Goal: Go to known website: Access a specific website the user already knows

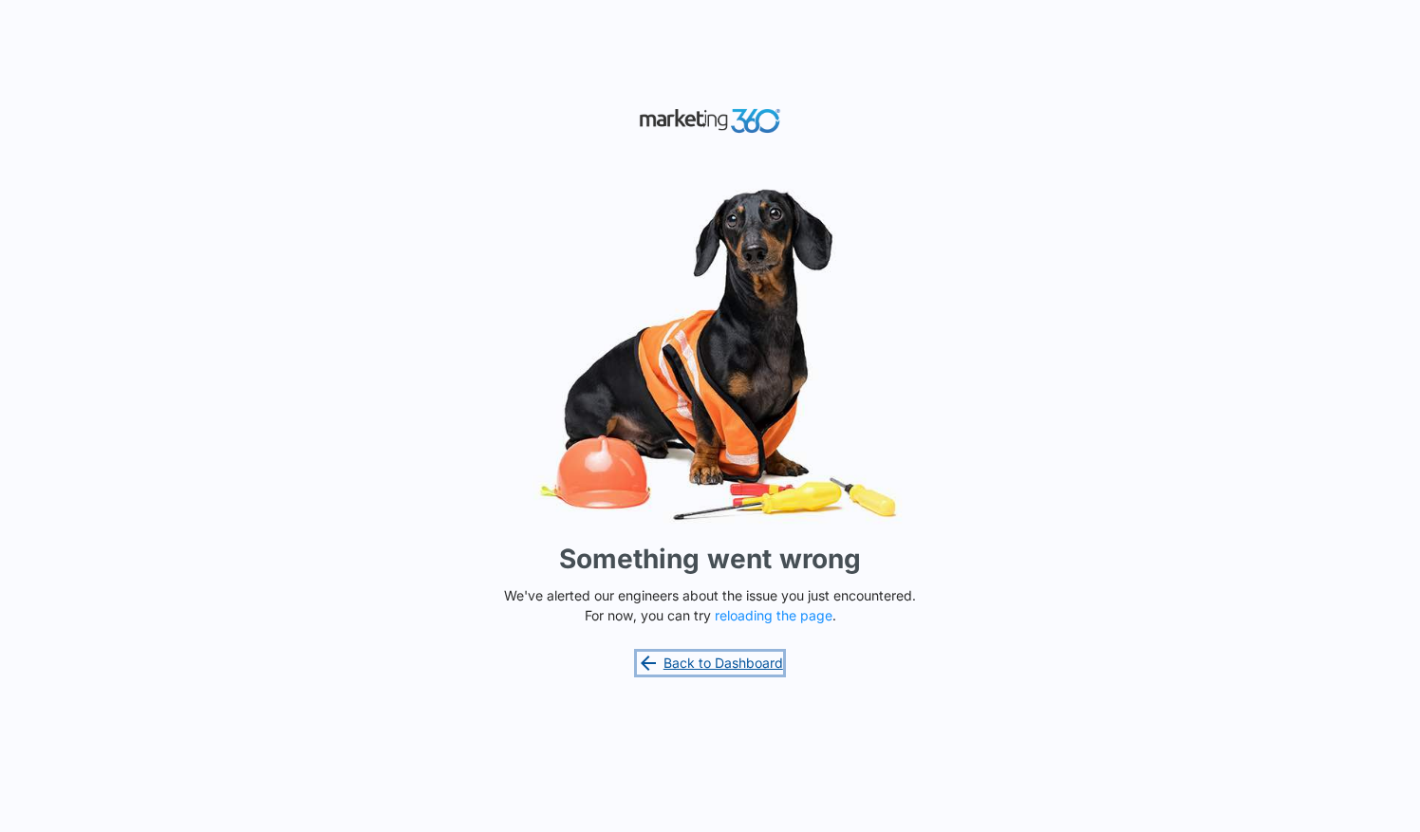
click at [744, 662] on link "Back to Dashboard" at bounding box center [710, 663] width 146 height 23
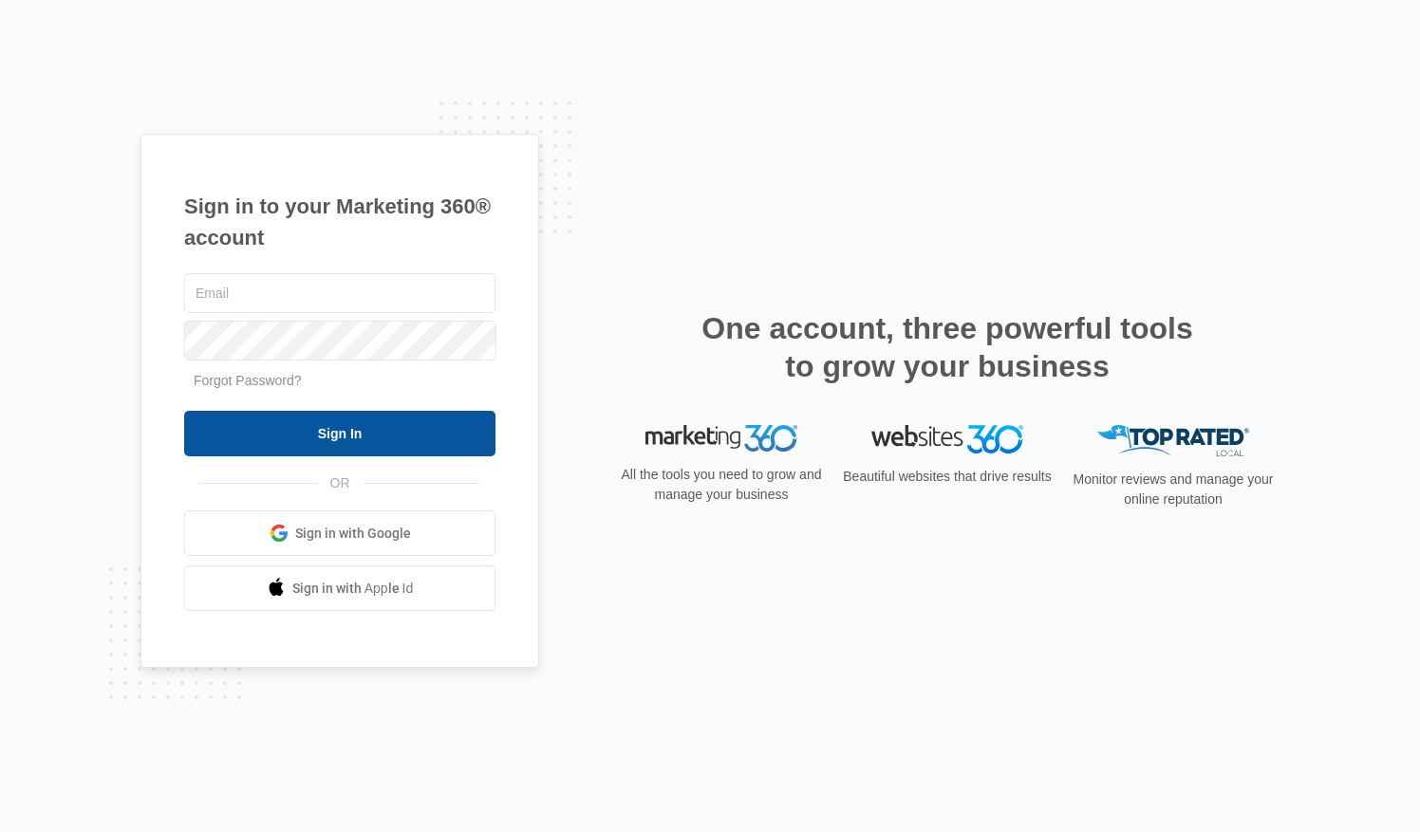
type input "[EMAIL_ADDRESS][DOMAIN_NAME]"
click at [407, 430] on input "Sign In" at bounding box center [339, 434] width 311 height 46
